Goal: Use online tool/utility: Utilize a website feature to perform a specific function

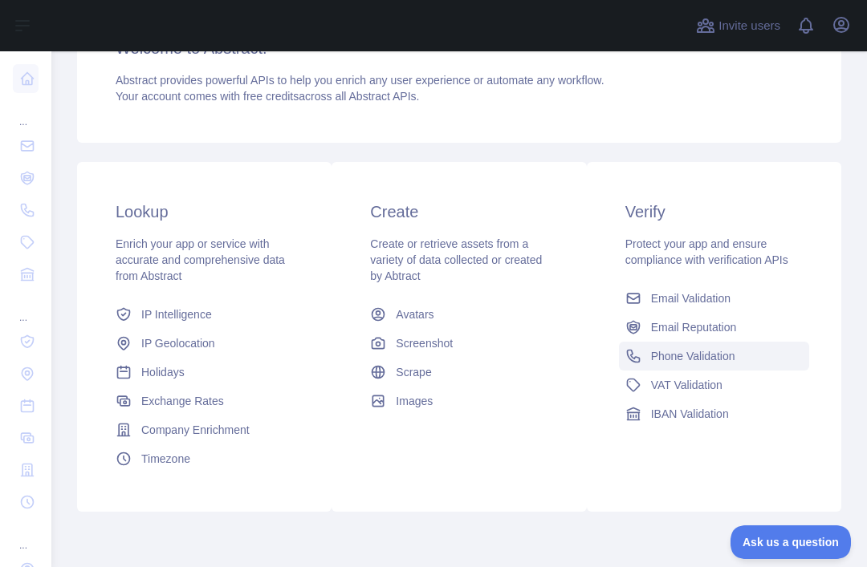
click at [694, 354] on span "Phone Validation" at bounding box center [693, 356] width 84 height 16
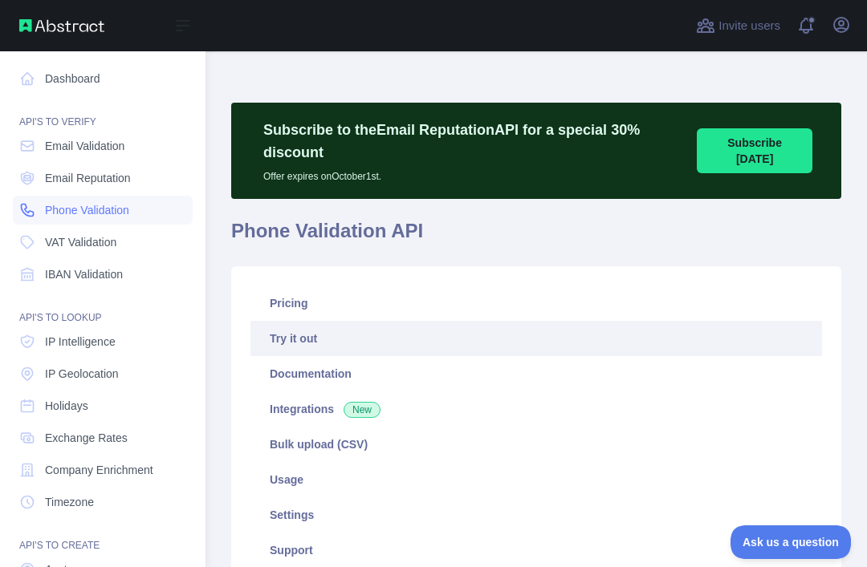
click at [112, 214] on span "Phone Validation" at bounding box center [87, 210] width 84 height 16
type textarea "**********"
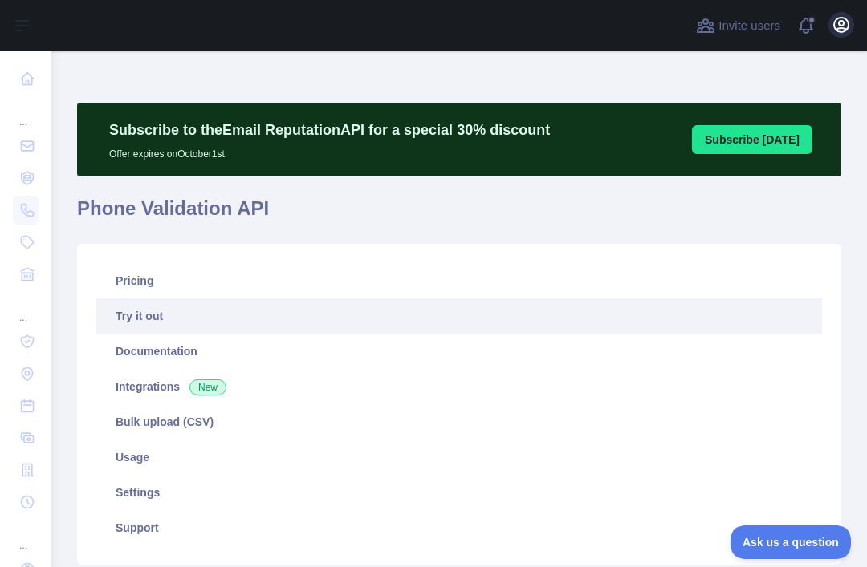
click at [835, 26] on icon "button" at bounding box center [840, 24] width 19 height 19
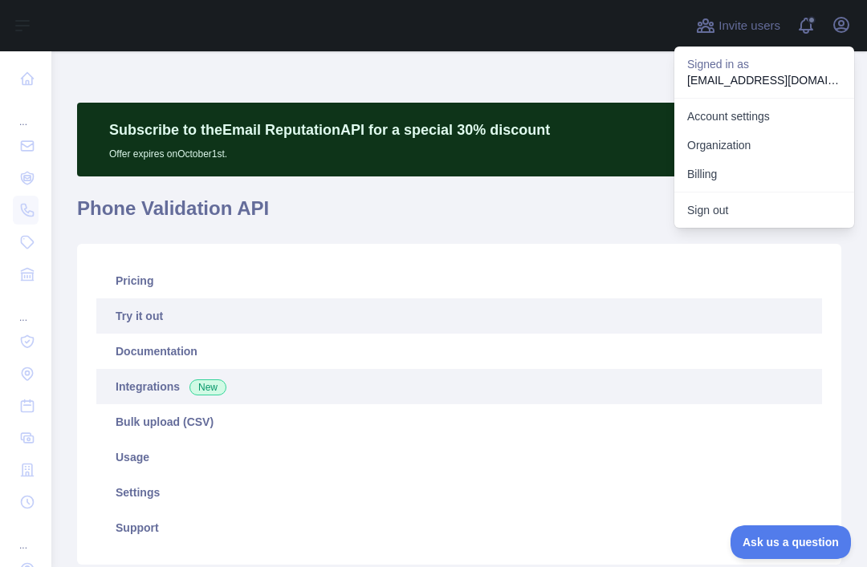
click at [166, 396] on link "Integrations New" at bounding box center [458, 386] width 725 height 35
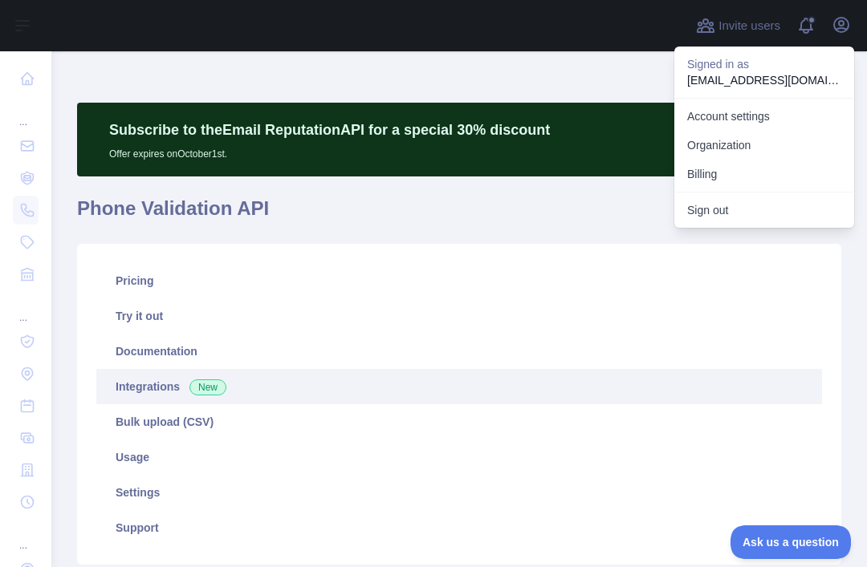
scroll to position [78, 0]
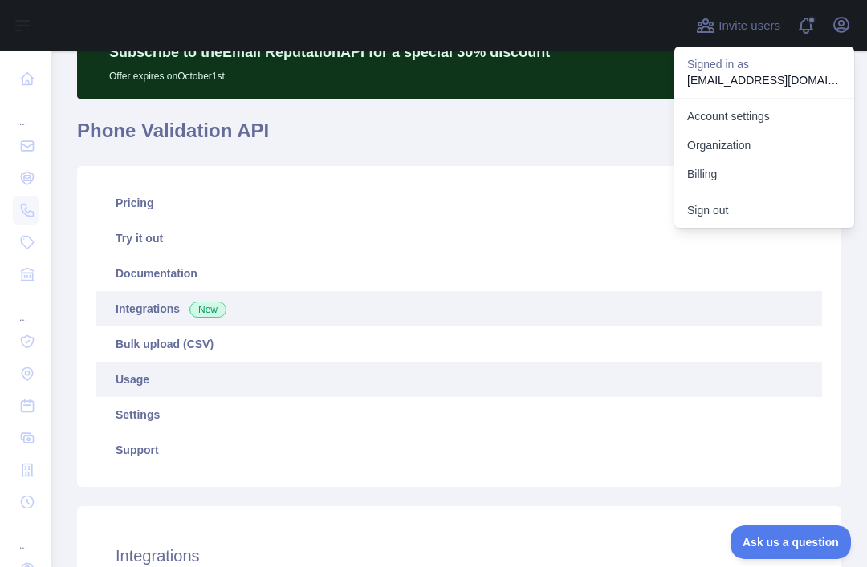
click at [170, 391] on link "Usage" at bounding box center [458, 379] width 725 height 35
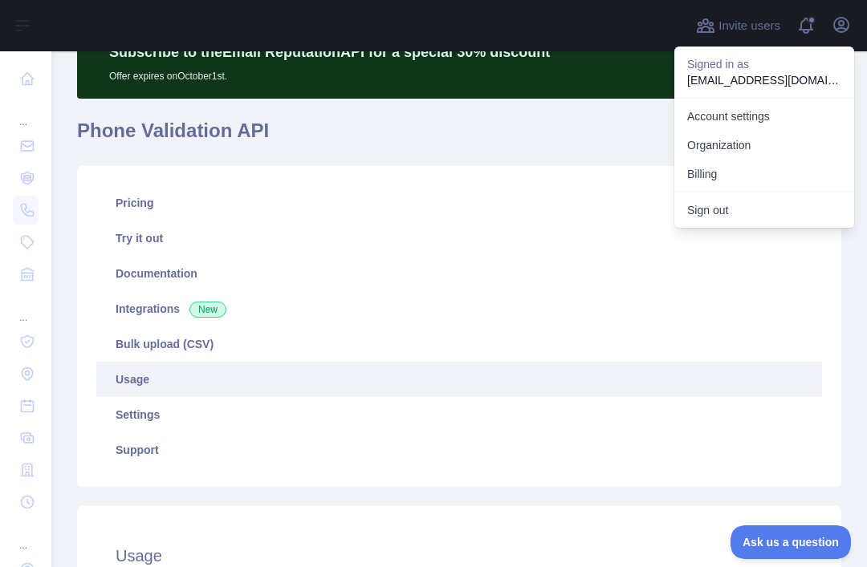
scroll to position [567, 815]
click at [183, 378] on link "Usage" at bounding box center [458, 379] width 725 height 35
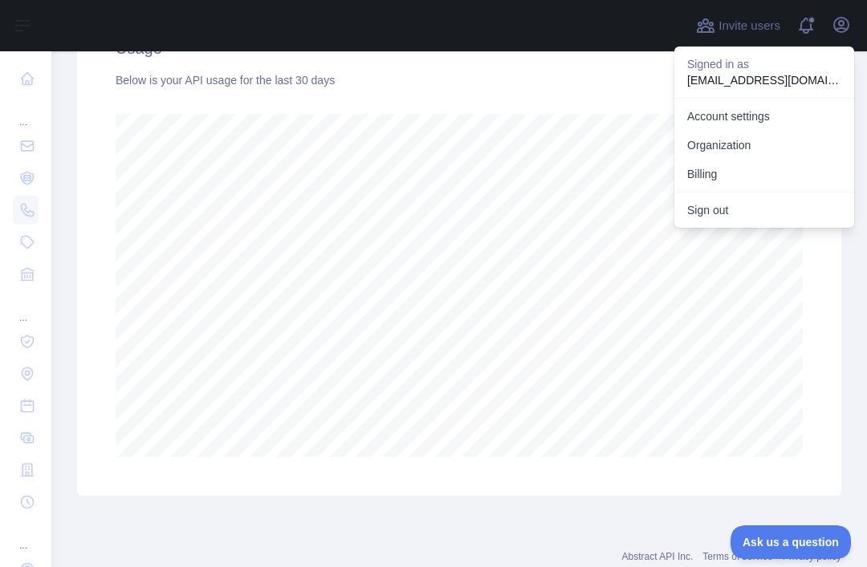
scroll to position [582, 0]
